Goal: Information Seeking & Learning: Check status

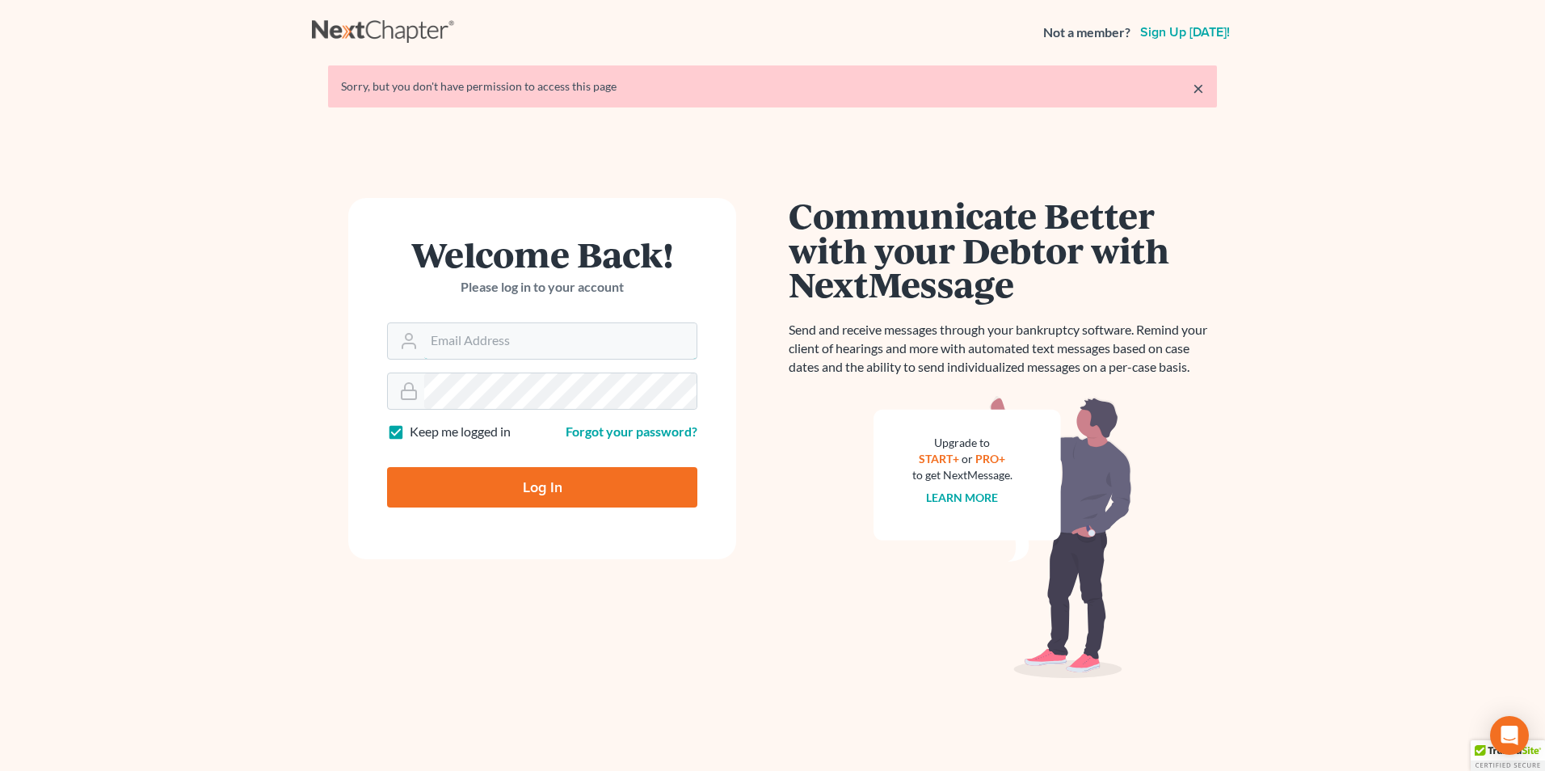
type input "[PERSON_NAME][EMAIL_ADDRESS][DOMAIN_NAME]"
click at [581, 479] on input "Log In" at bounding box center [542, 487] width 310 height 40
type input "Thinking..."
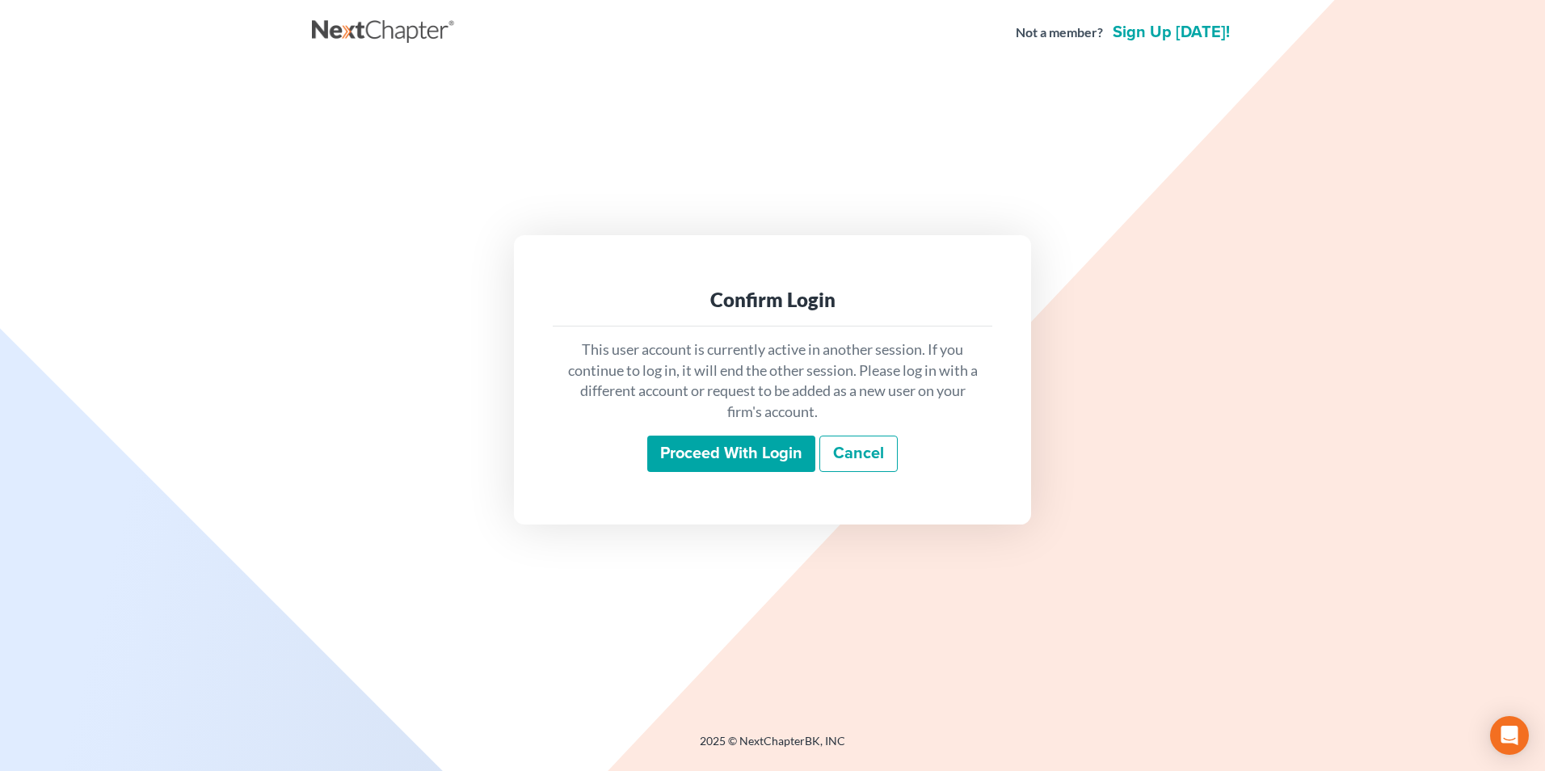
click at [751, 468] on input "Proceed with login" at bounding box center [731, 454] width 168 height 37
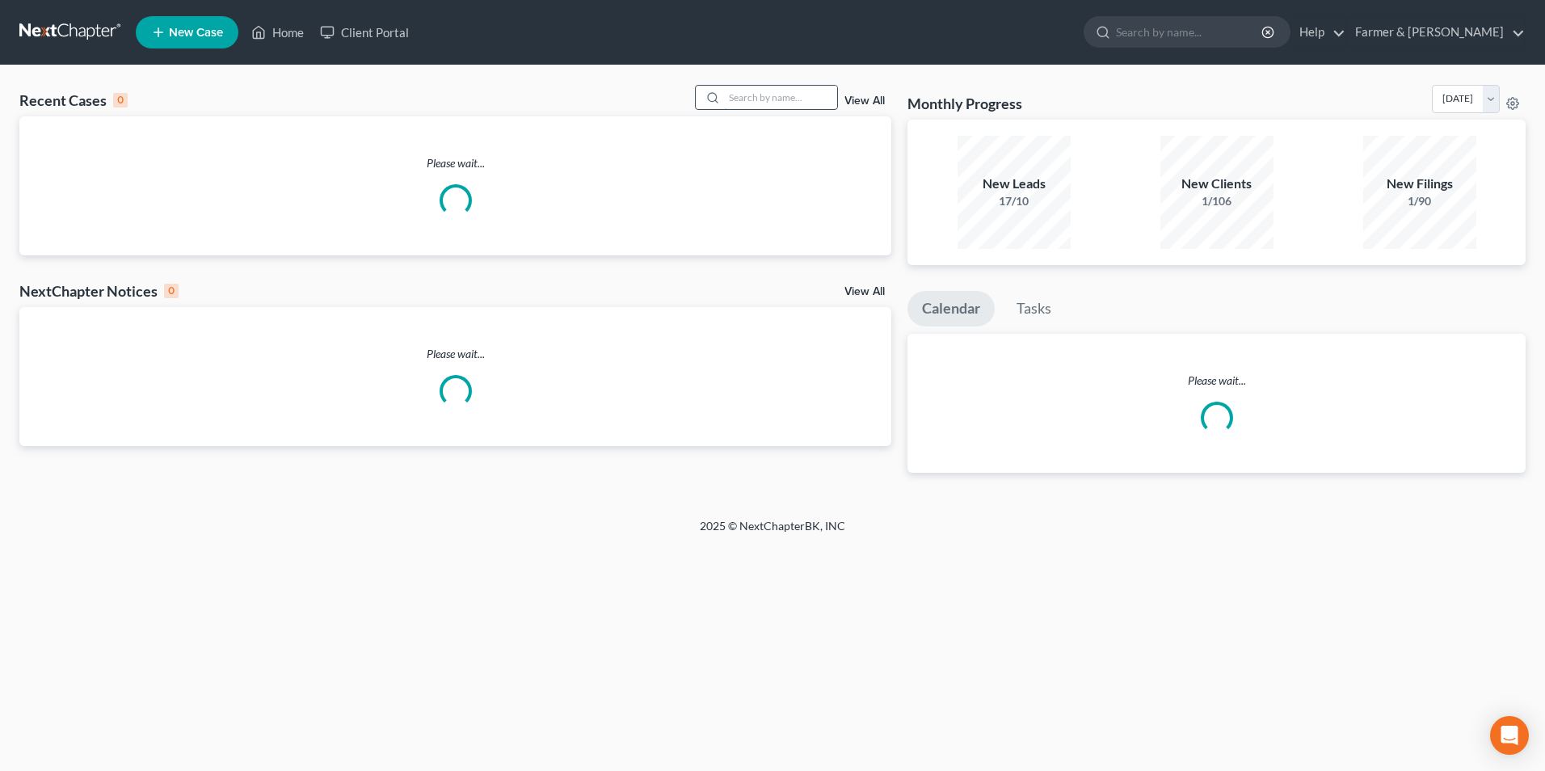
click at [750, 95] on input "search" at bounding box center [780, 97] width 113 height 23
paste input "25-10726"
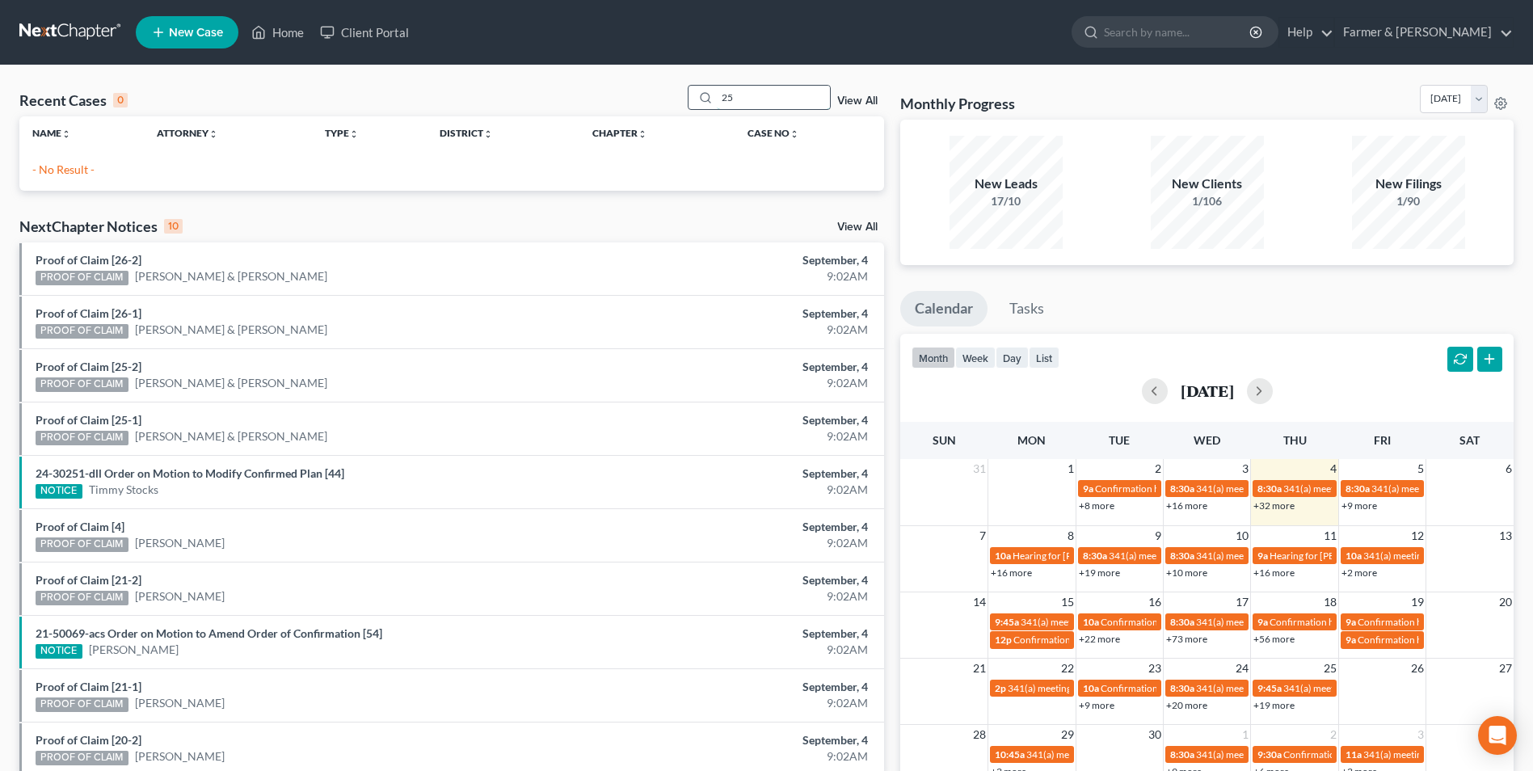
type input "2"
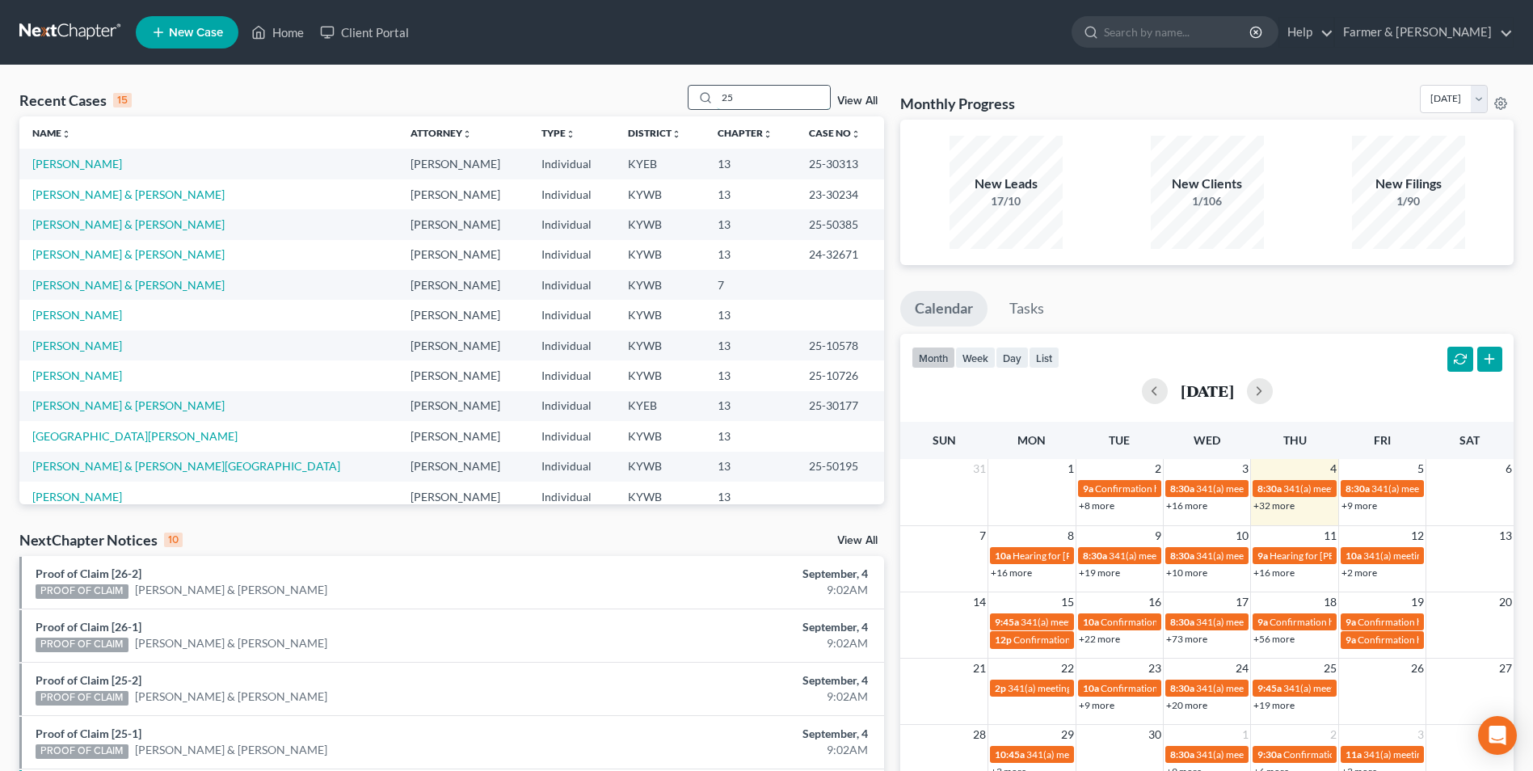
type input "2"
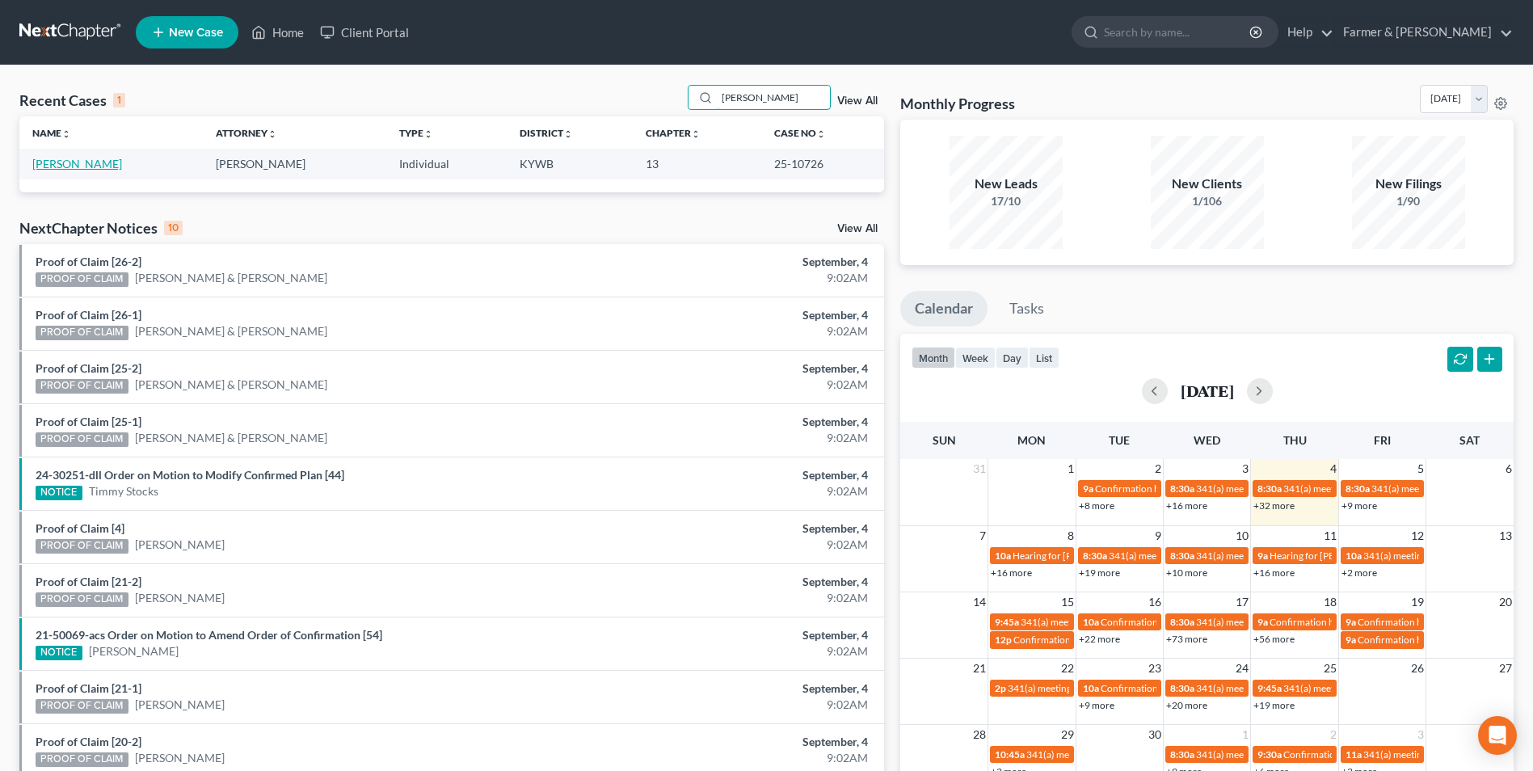
type input "[PERSON_NAME]"
click at [84, 165] on link "Rapier, Teresa" at bounding box center [77, 164] width 90 height 14
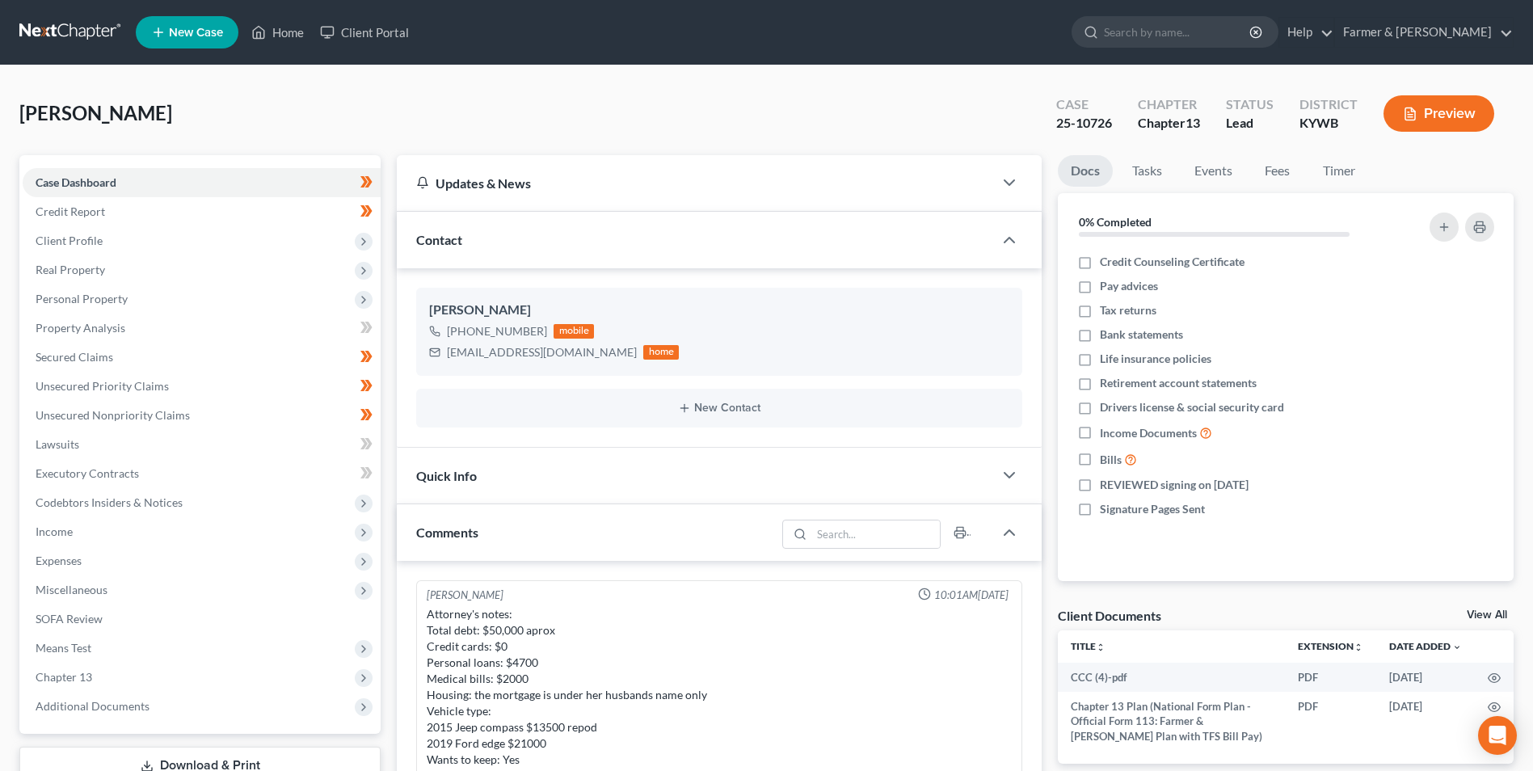
scroll to position [541, 0]
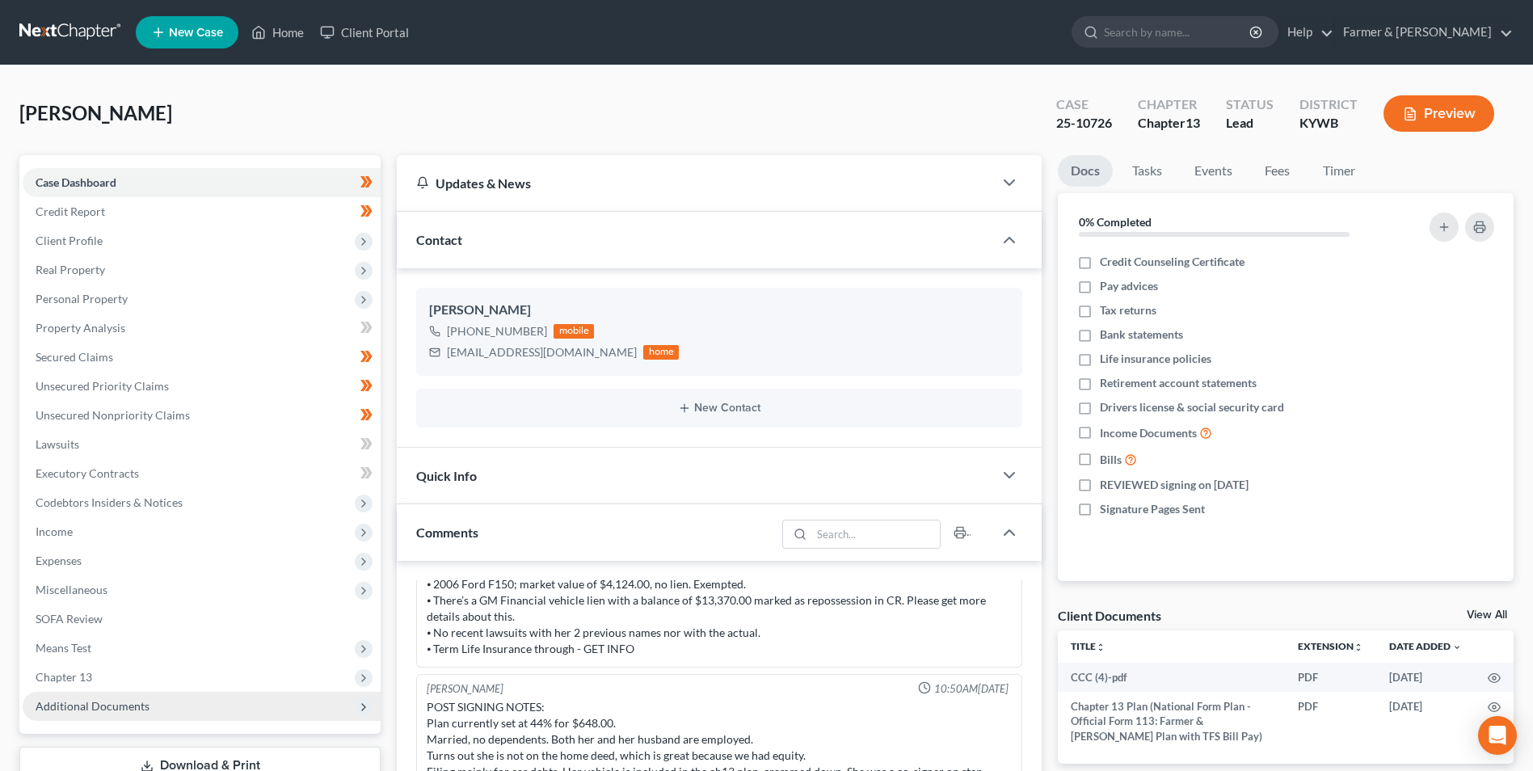
click at [180, 707] on span "Additional Documents" at bounding box center [202, 706] width 358 height 29
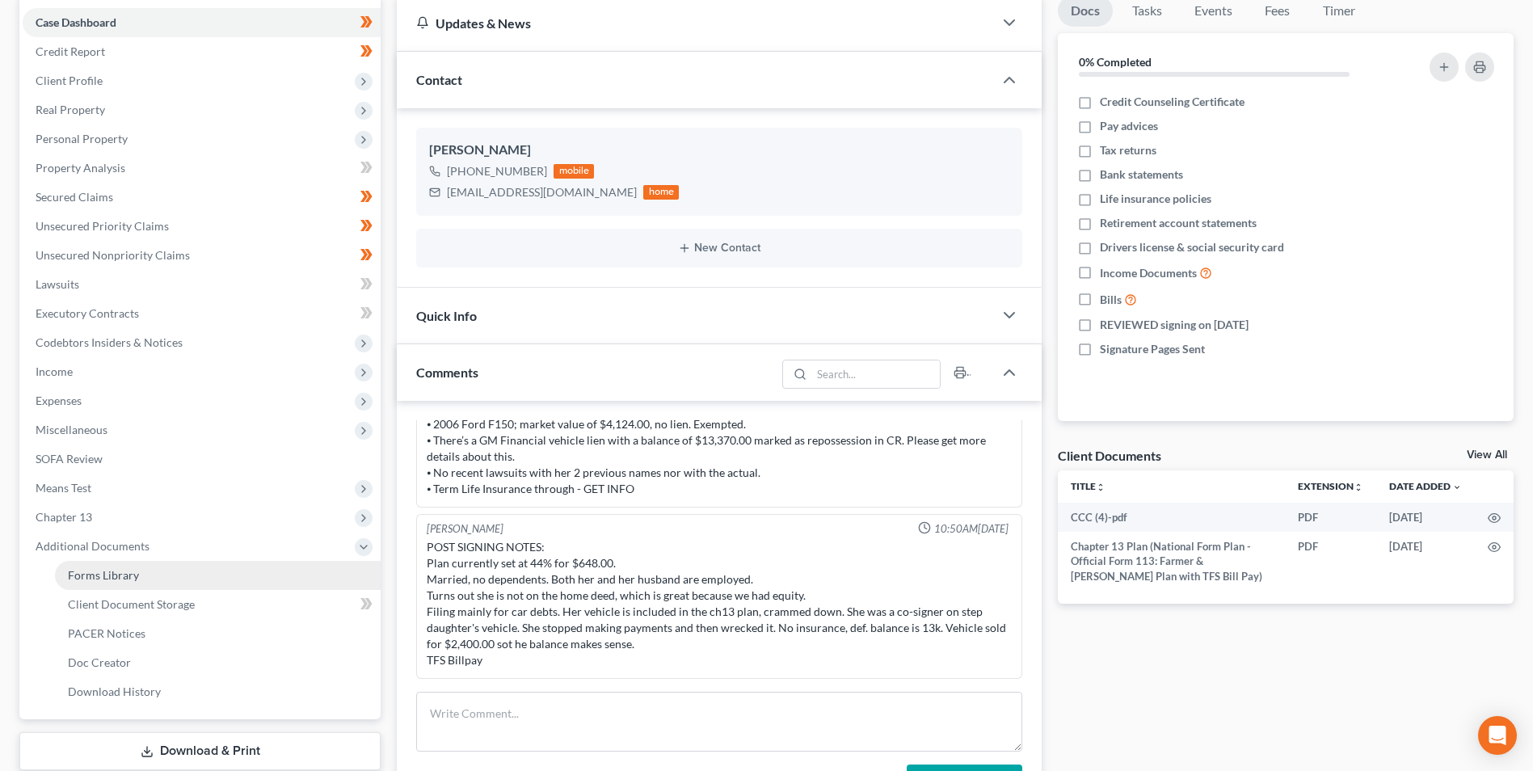
scroll to position [162, 0]
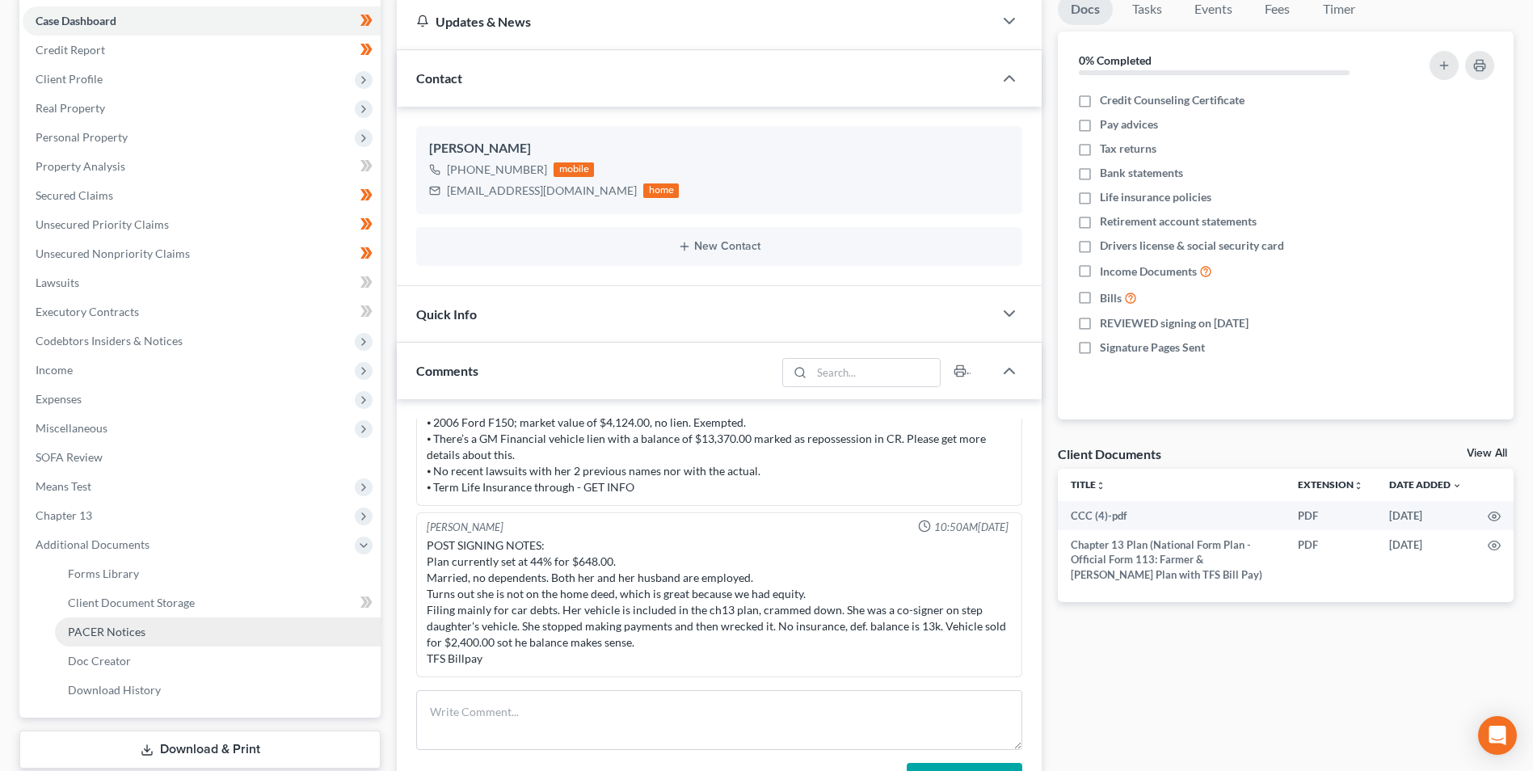
click at [177, 639] on link "PACER Notices" at bounding box center [218, 631] width 326 height 29
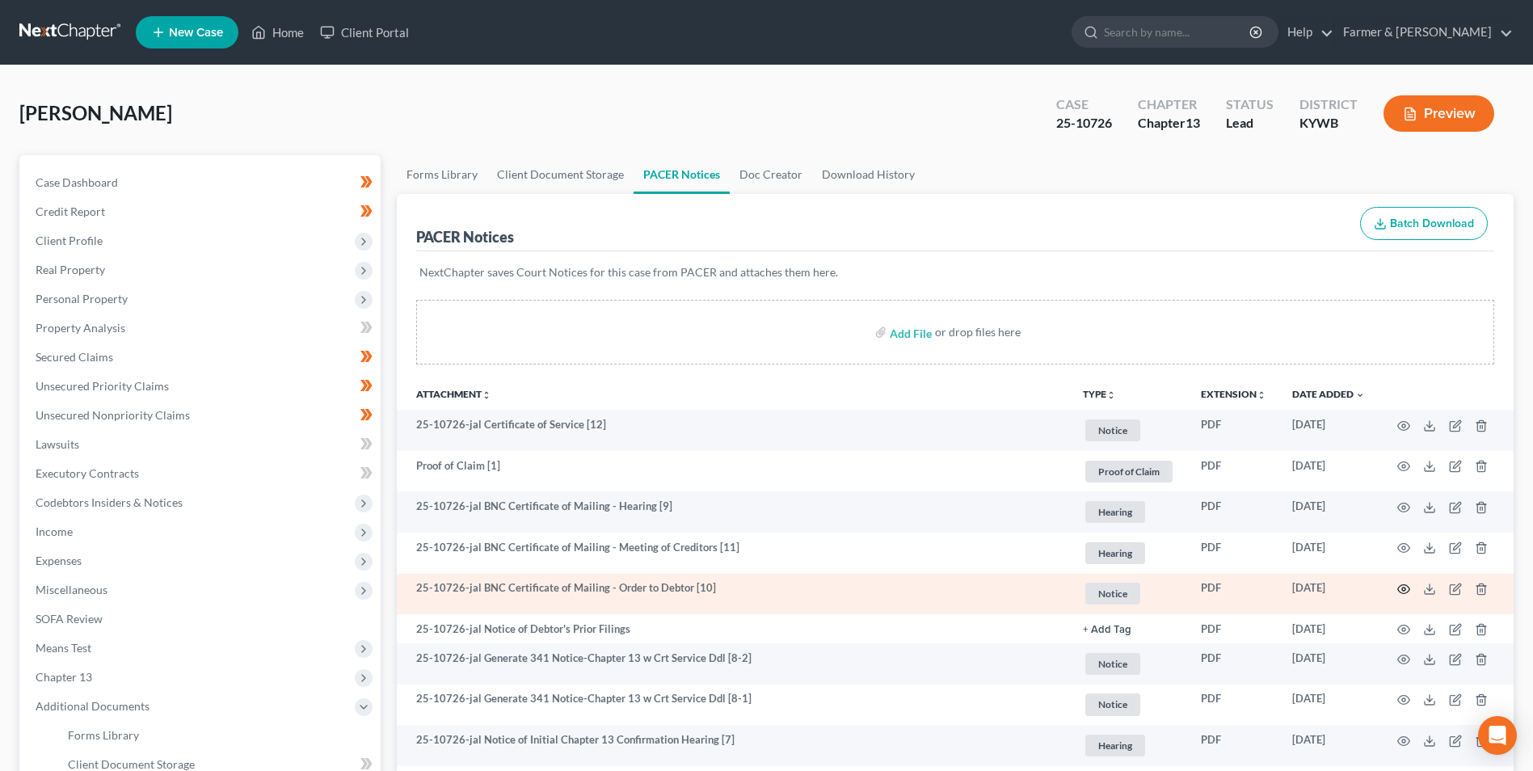
click at [1404, 587] on icon "button" at bounding box center [1403, 589] width 13 height 13
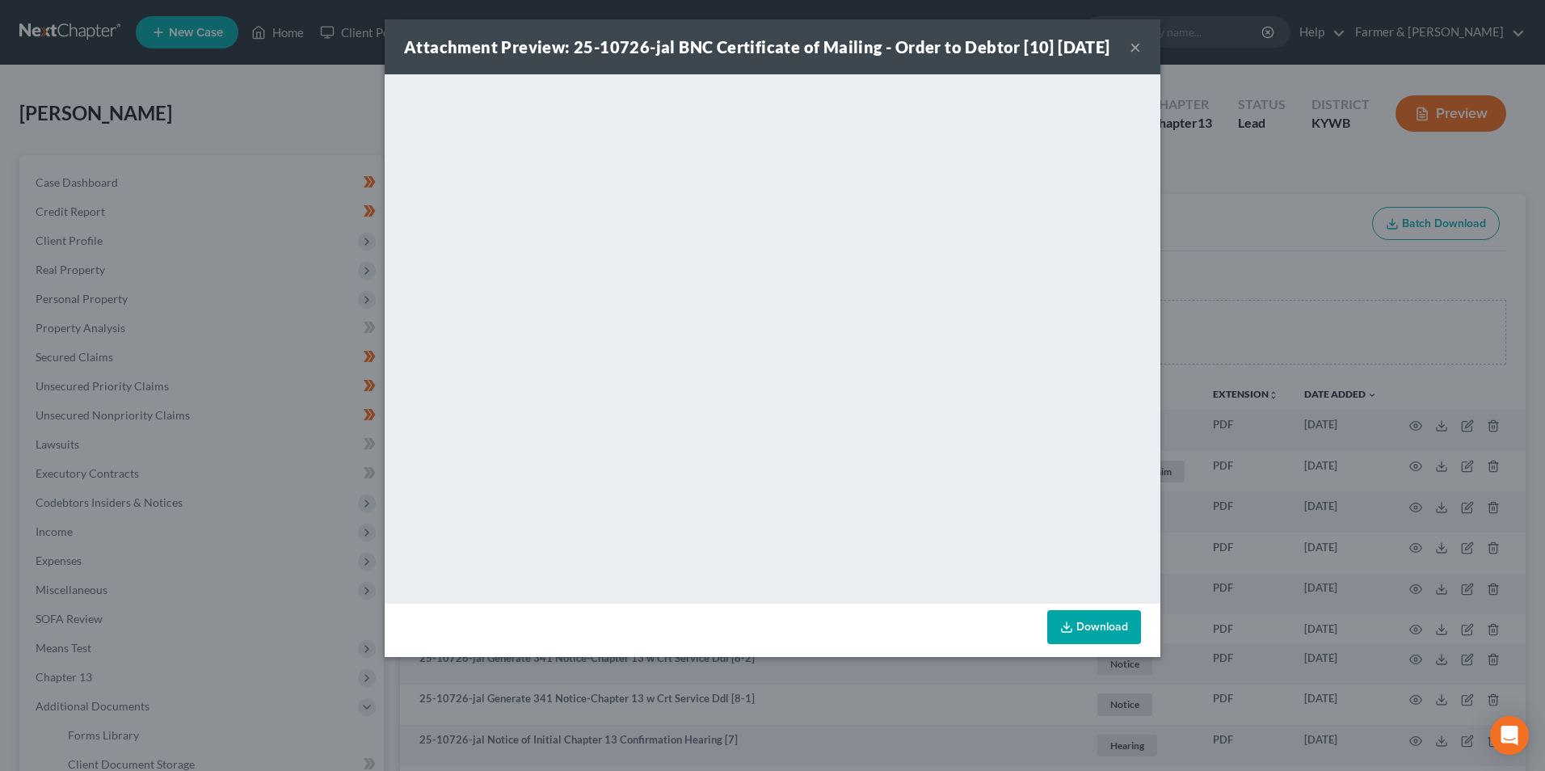
click at [1136, 57] on button "×" at bounding box center [1135, 46] width 11 height 19
